Goal: Find specific page/section: Find specific page/section

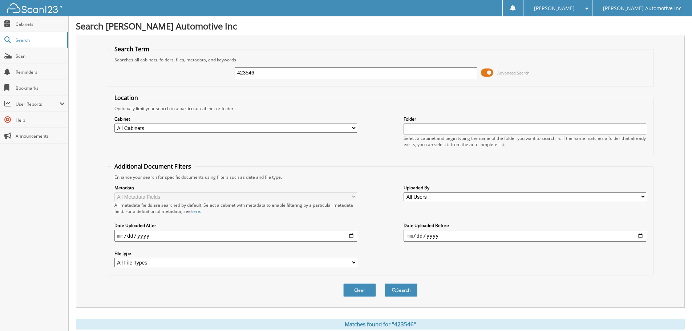
drag, startPoint x: 266, startPoint y: 72, endPoint x: 191, endPoint y: 68, distance: 75.3
click at [191, 68] on div "423546 Advanced Search" at bounding box center [380, 73] width 539 height 20
type input "208435"
click at [385, 283] on button "Search" at bounding box center [401, 289] width 33 height 13
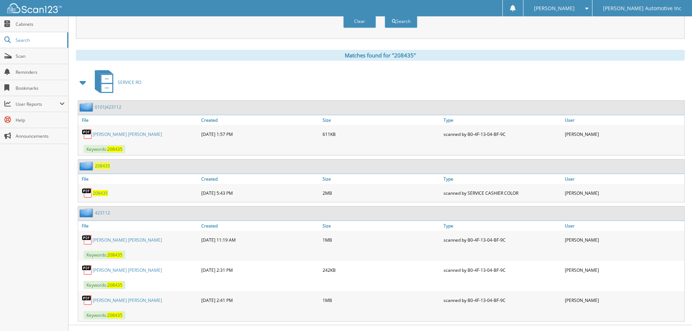
scroll to position [282, 0]
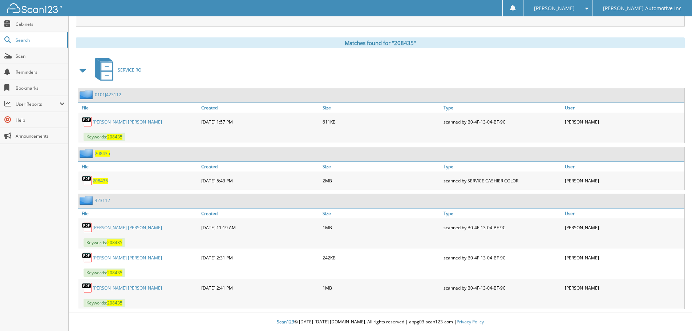
click at [128, 121] on link "[PERSON_NAME] [PERSON_NAME]" at bounding box center [127, 122] width 69 height 6
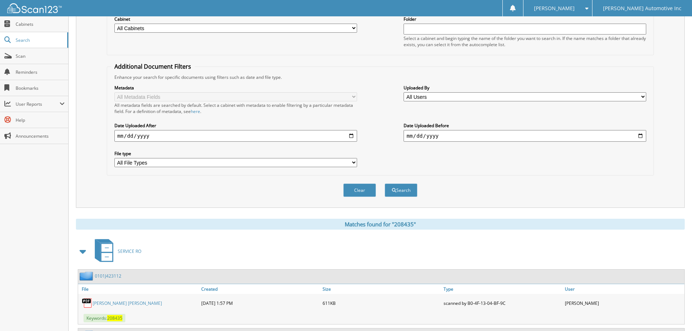
scroll to position [0, 0]
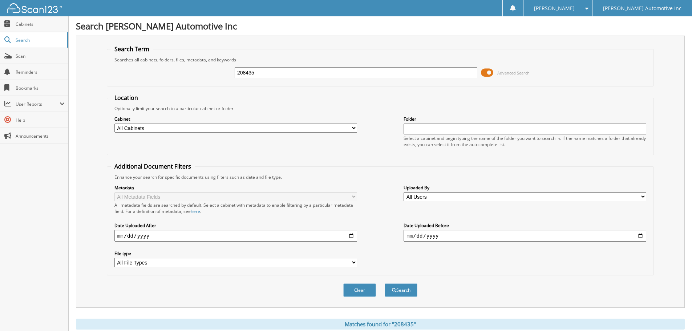
drag, startPoint x: 275, startPoint y: 66, endPoint x: 227, endPoint y: 72, distance: 48.0
click at [227, 72] on div "208435 Advanced Search" at bounding box center [380, 73] width 539 height 20
drag, startPoint x: 262, startPoint y: 71, endPoint x: 198, endPoint y: 72, distance: 64.3
click at [198, 72] on div "208435 Advanced Search" at bounding box center [380, 73] width 539 height 20
type input "093849"
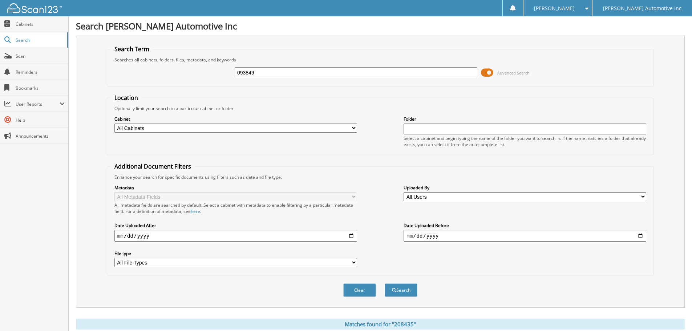
click at [385, 283] on button "Search" at bounding box center [401, 289] width 33 height 13
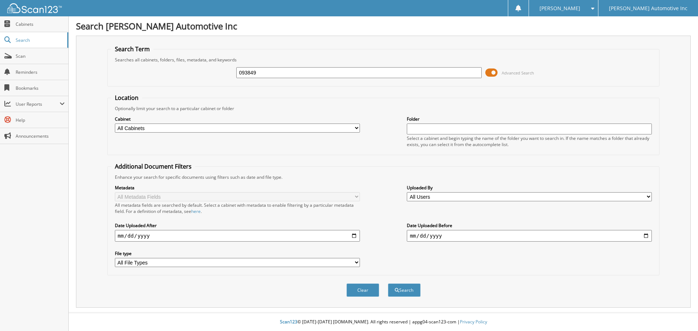
type input "093849"
click at [388, 283] on button "Search" at bounding box center [404, 289] width 33 height 13
type input "093849"
click at [388, 283] on button "Search" at bounding box center [404, 289] width 33 height 13
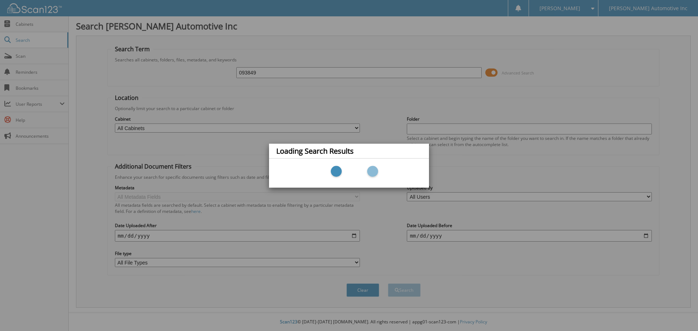
click at [359, 168] on div at bounding box center [348, 173] width 145 height 22
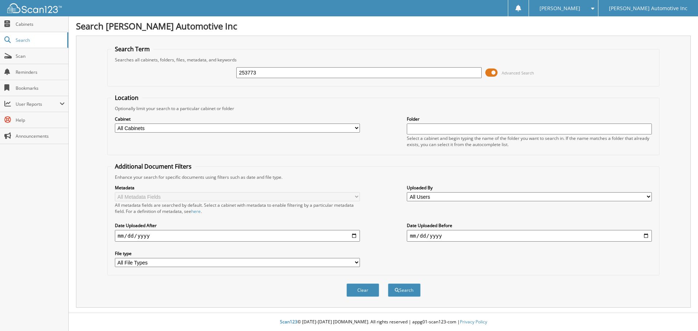
type input "253773"
click at [388, 283] on button "Search" at bounding box center [404, 289] width 33 height 13
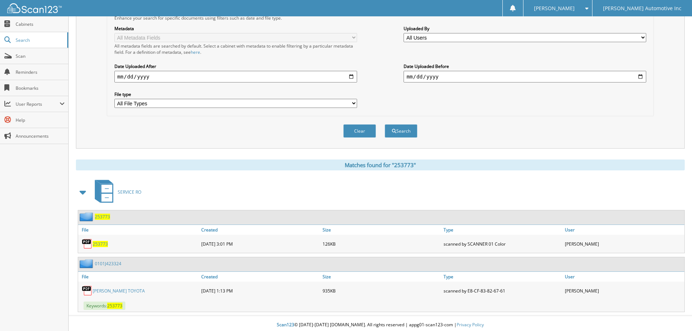
scroll to position [162, 0]
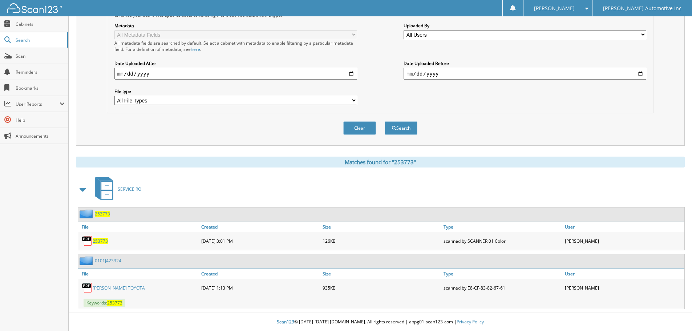
click at [116, 285] on link "PETERSON TOYOTA" at bounding box center [119, 288] width 52 height 6
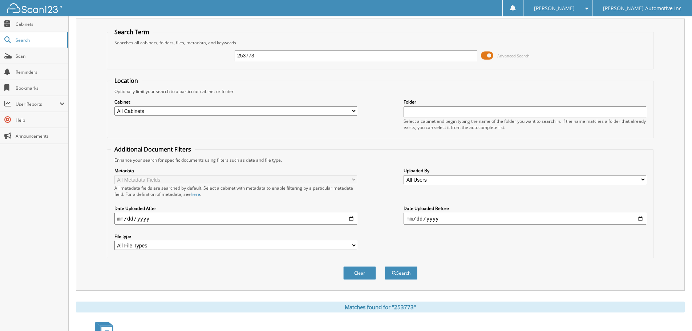
scroll to position [0, 0]
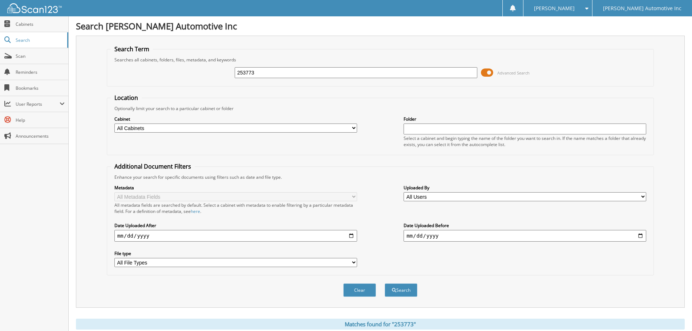
drag, startPoint x: 280, startPoint y: 73, endPoint x: 183, endPoint y: 73, distance: 97.0
click at [183, 73] on div "253773 Advanced Search" at bounding box center [380, 73] width 539 height 20
type input "69991"
click at [385, 283] on button "Search" at bounding box center [401, 289] width 33 height 13
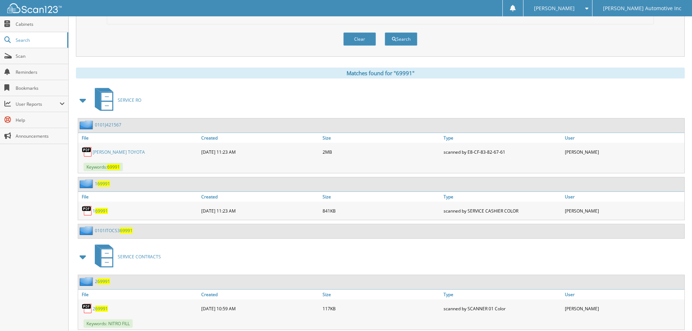
scroll to position [254, 0]
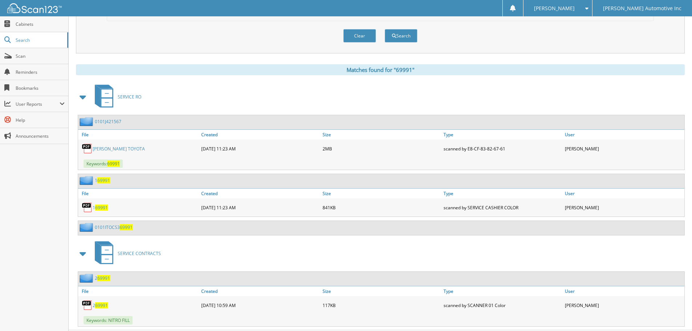
click at [126, 148] on link "[PERSON_NAME] TOYOTA" at bounding box center [119, 149] width 52 height 6
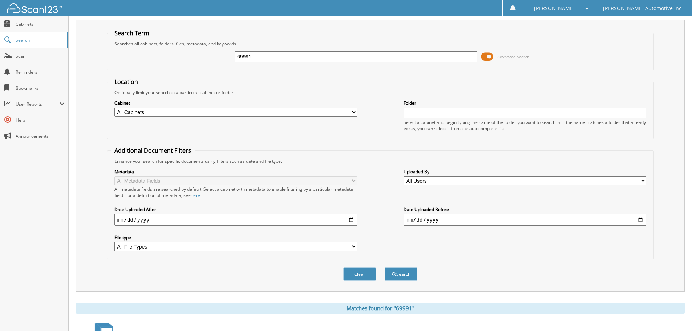
scroll to position [0, 0]
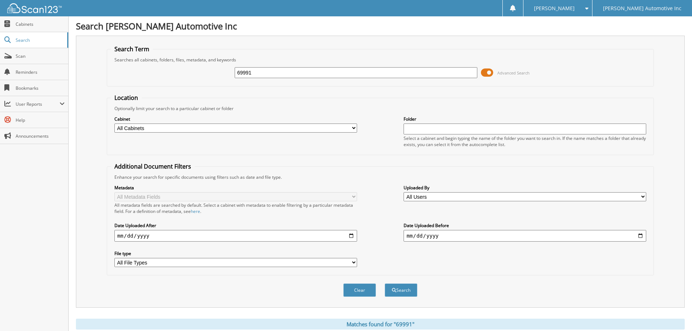
drag, startPoint x: 306, startPoint y: 74, endPoint x: 192, endPoint y: 68, distance: 114.2
click at [192, 68] on div "69991 Advanced Search" at bounding box center [380, 73] width 539 height 20
type input "KENNETH MCMILLIAN"
click at [385, 283] on button "Search" at bounding box center [401, 289] width 33 height 13
drag, startPoint x: 319, startPoint y: 68, endPoint x: 168, endPoint y: 61, distance: 151.7
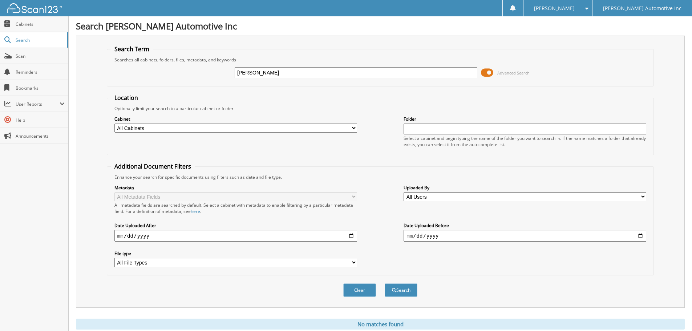
click at [168, 61] on fieldset "Search Term Searches all cabinets, folders, files, metadata, and keywords [PERS…" at bounding box center [380, 65] width 547 height 41
